Goal: Navigation & Orientation: Understand site structure

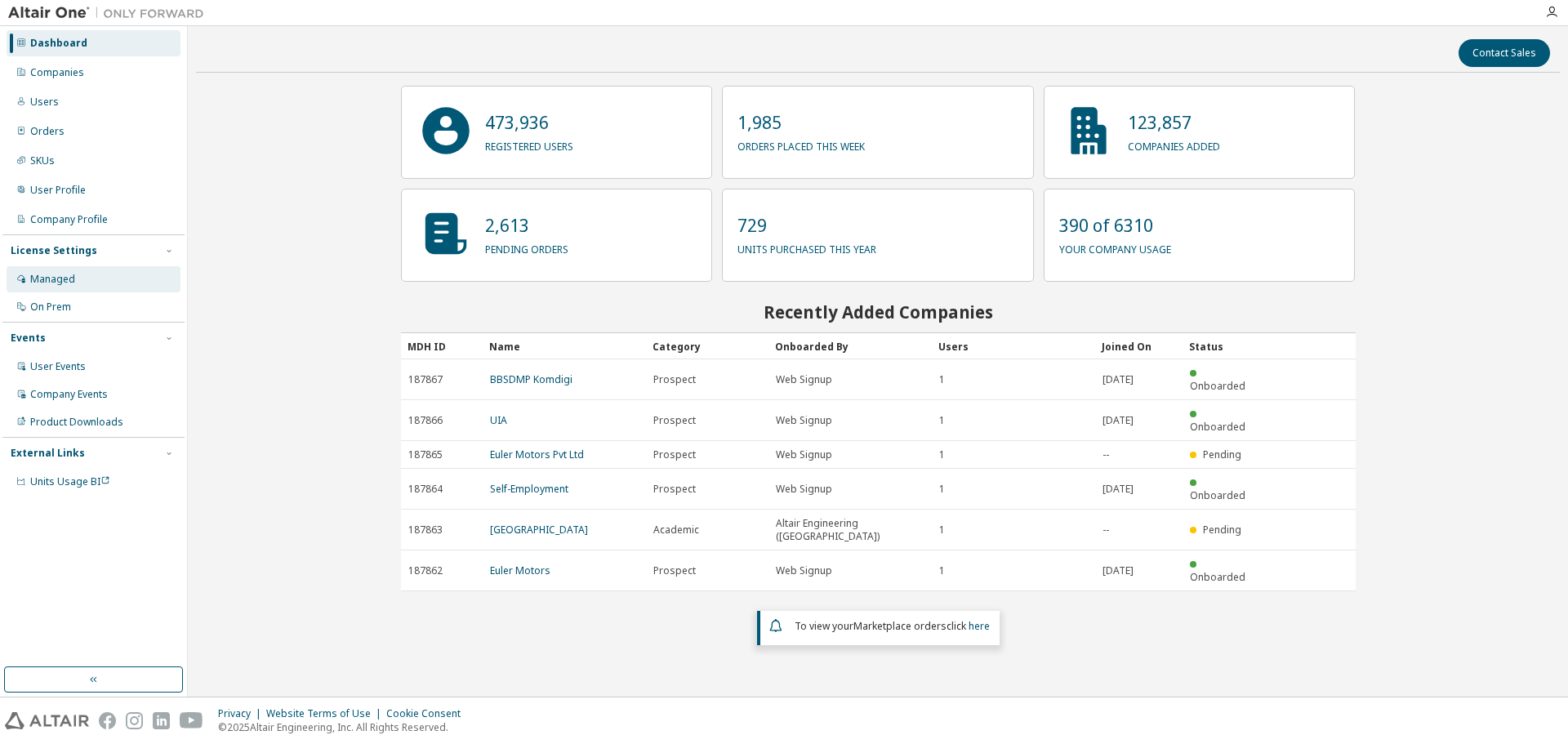
click at [65, 284] on div "Managed" at bounding box center [53, 280] width 45 height 13
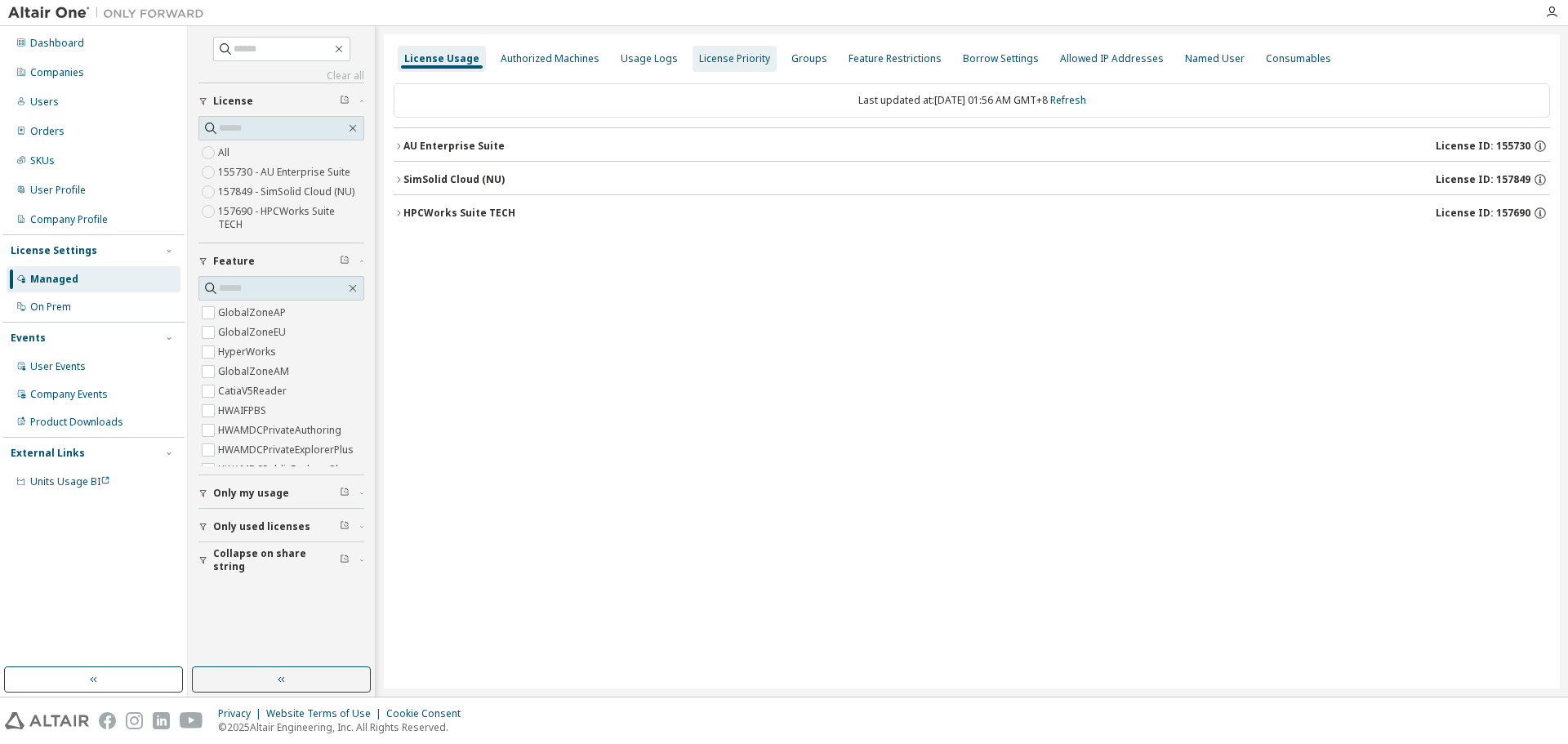
click at [699, 59] on div "License Priority" at bounding box center [734, 59] width 71 height 13
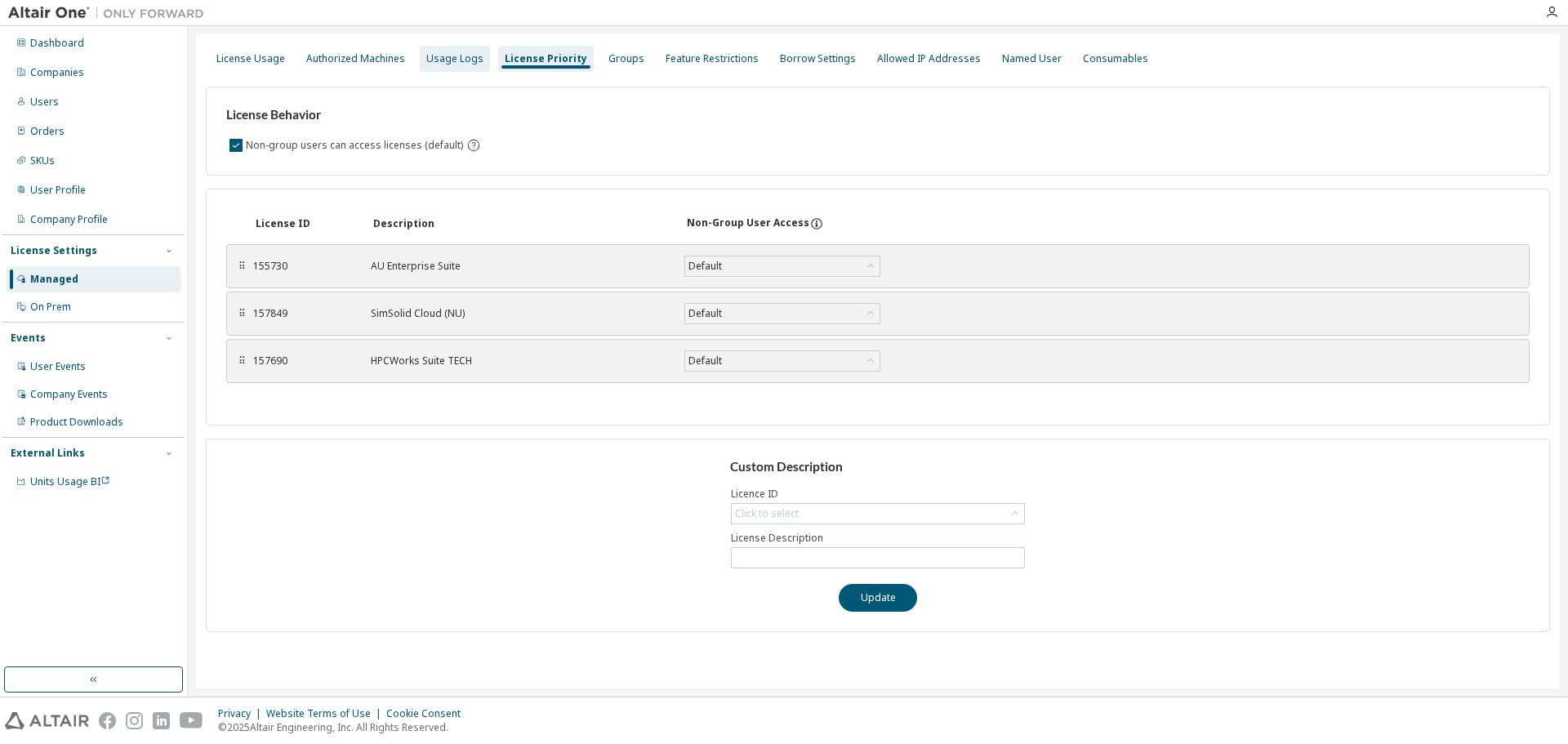
click at [434, 70] on div "Usage Logs" at bounding box center [455, 59] width 71 height 26
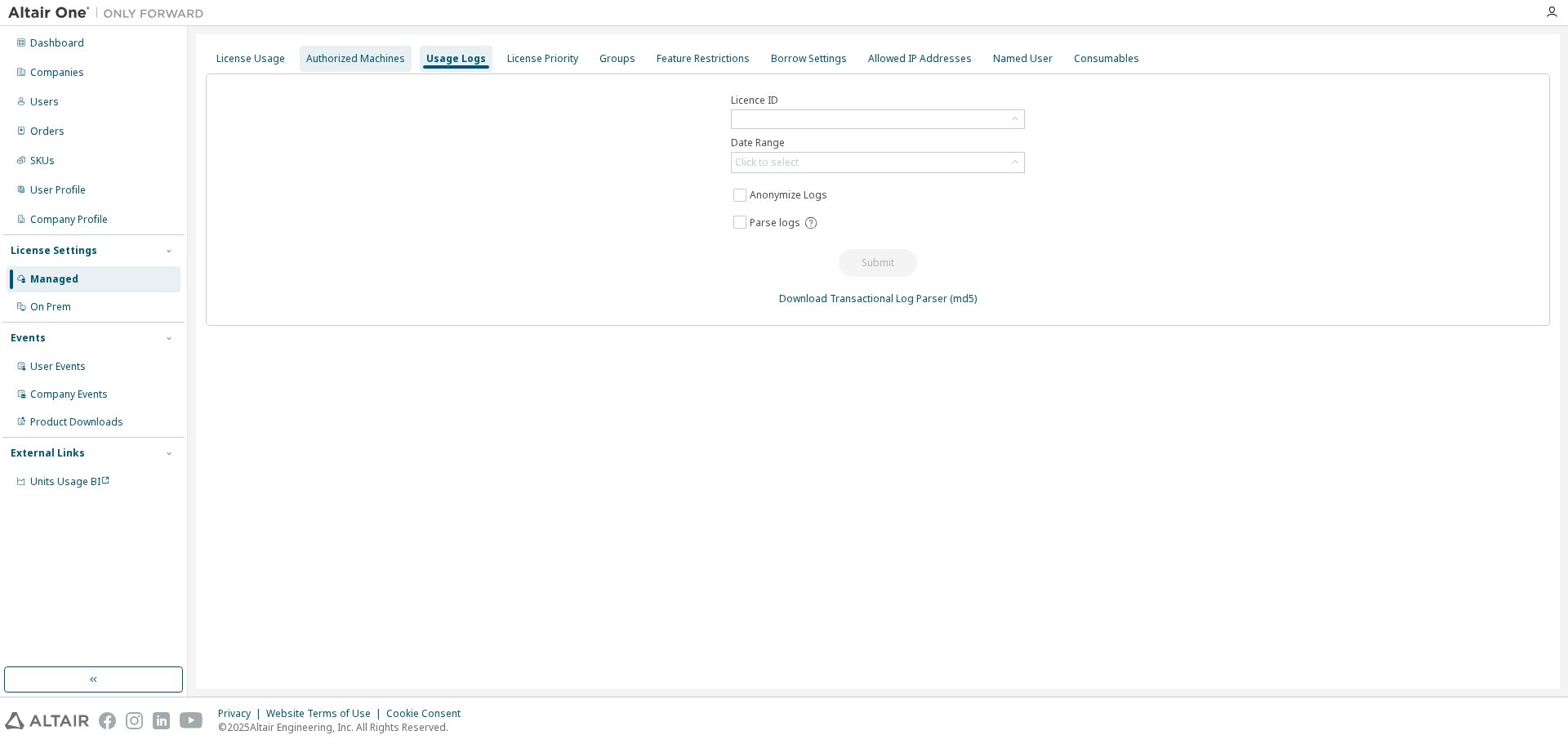
click at [341, 64] on div "Authorized Machines" at bounding box center [356, 59] width 98 height 13
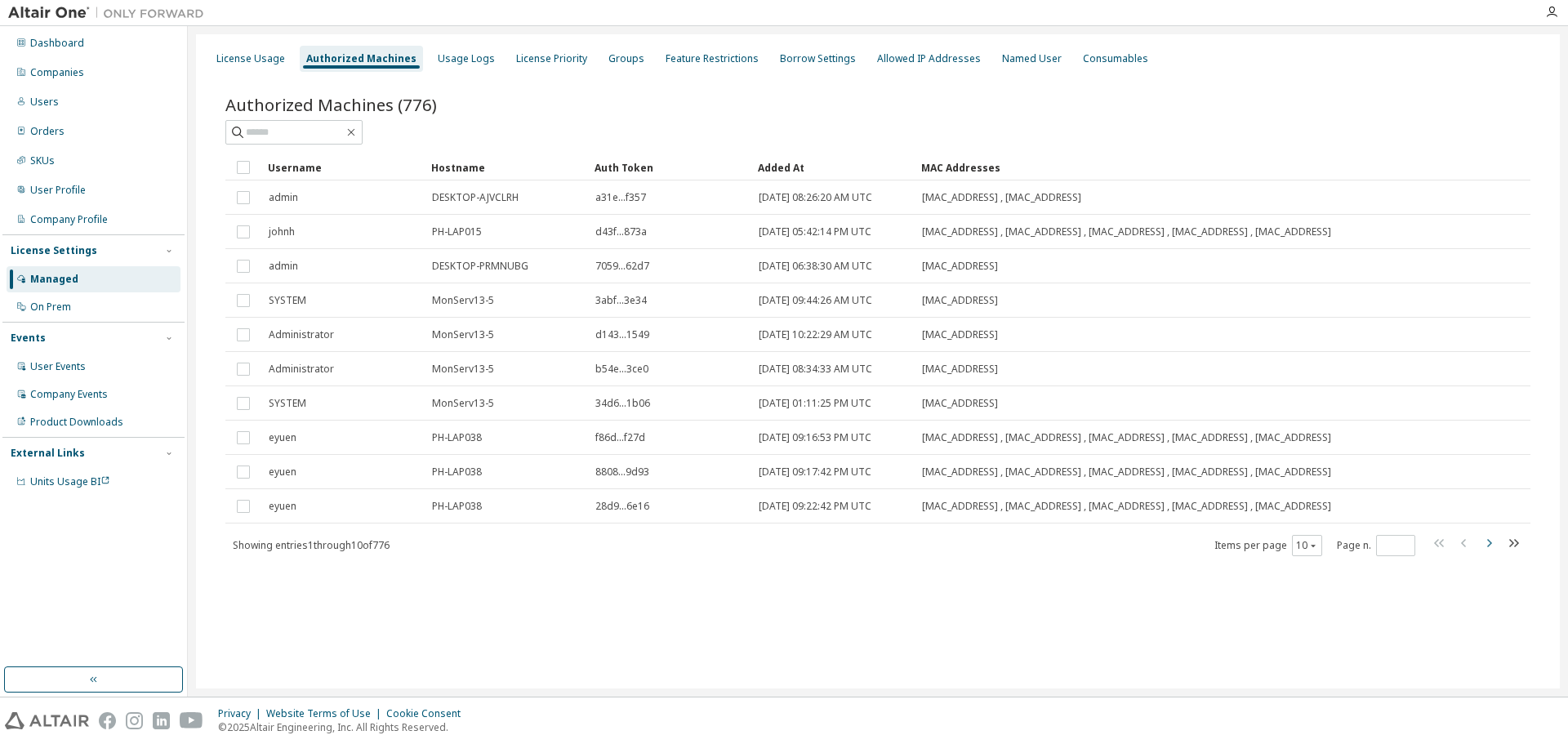
click at [1488, 546] on icon "button" at bounding box center [1489, 542] width 5 height 8
type input "*"
